Goal: Information Seeking & Learning: Learn about a topic

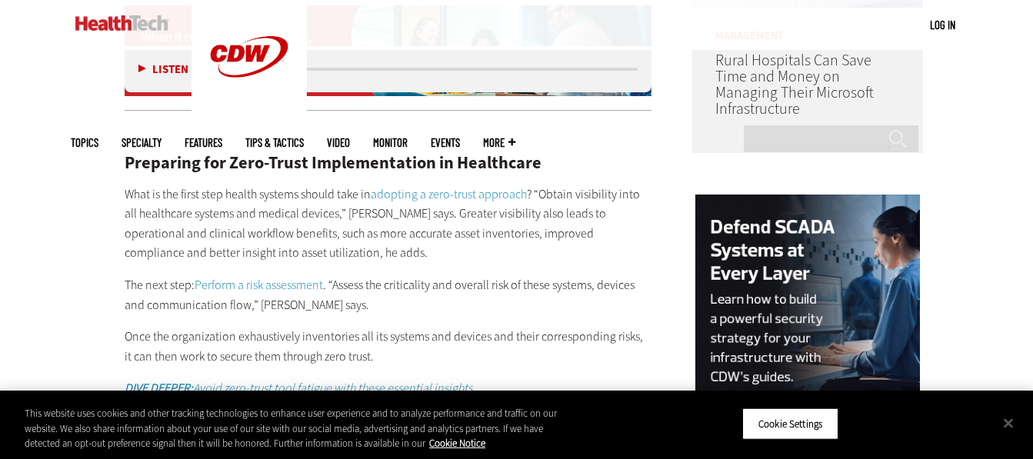
scroll to position [1408, 0]
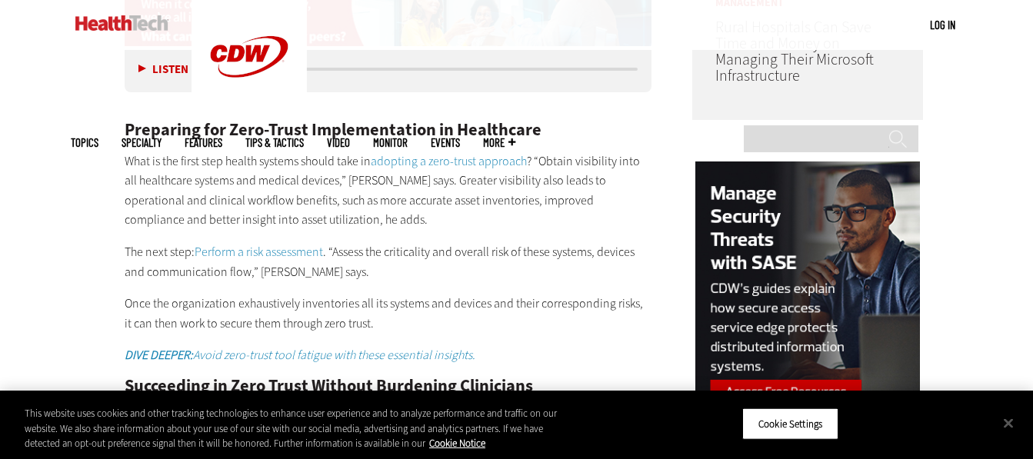
click at [429, 153] on link "adopting a zero-trust approach" at bounding box center [449, 161] width 156 height 16
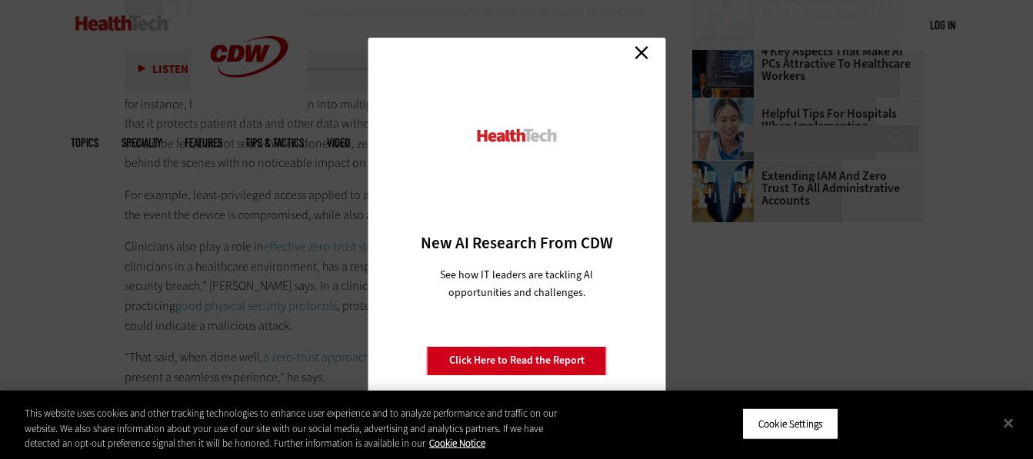
scroll to position [2250, 0]
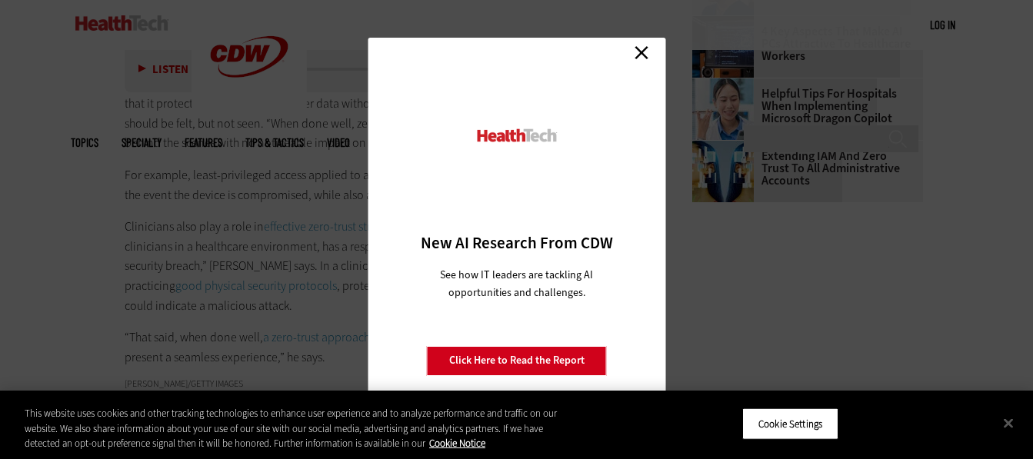
click at [644, 51] on link "Close" at bounding box center [641, 53] width 23 height 23
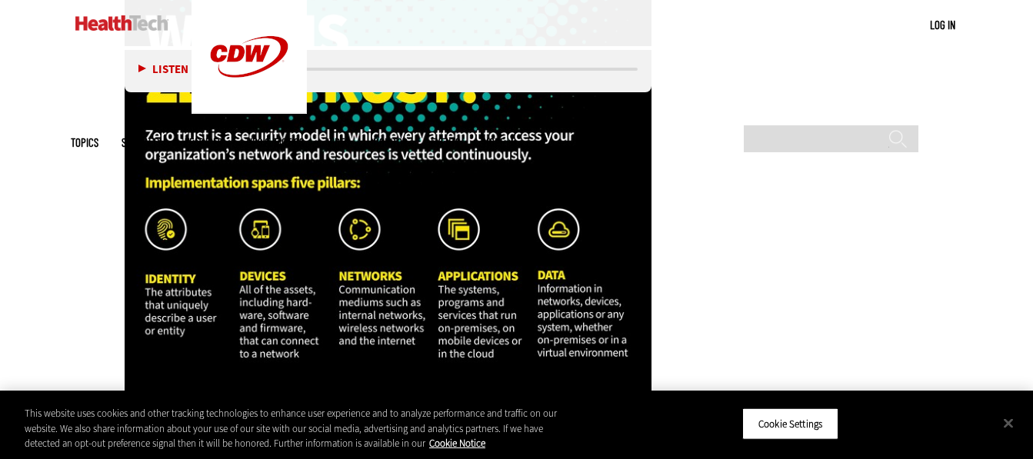
scroll to position [2496, 0]
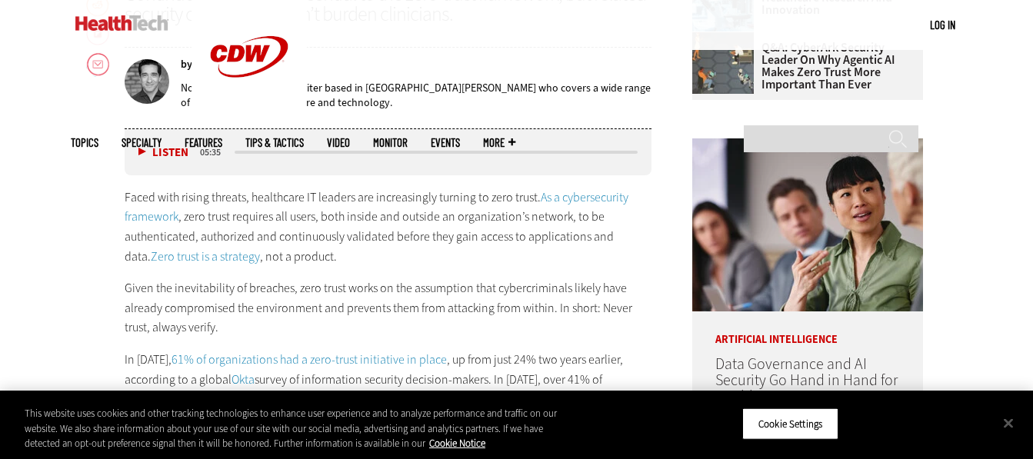
scroll to position [743, 0]
